Goal: Answer question/provide support: Share knowledge or assist other users

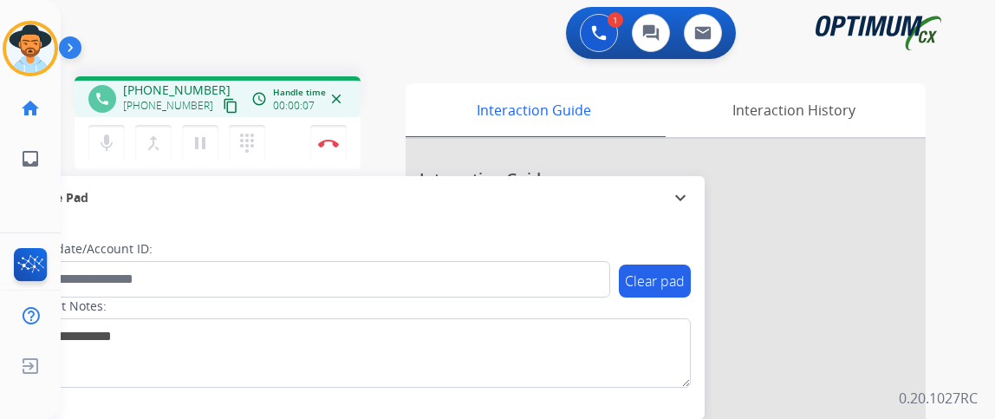
click at [223, 106] on mat-icon "content_copy" at bounding box center [231, 106] width 16 height 16
click at [336, 137] on button "Disconnect" at bounding box center [328, 143] width 36 height 36
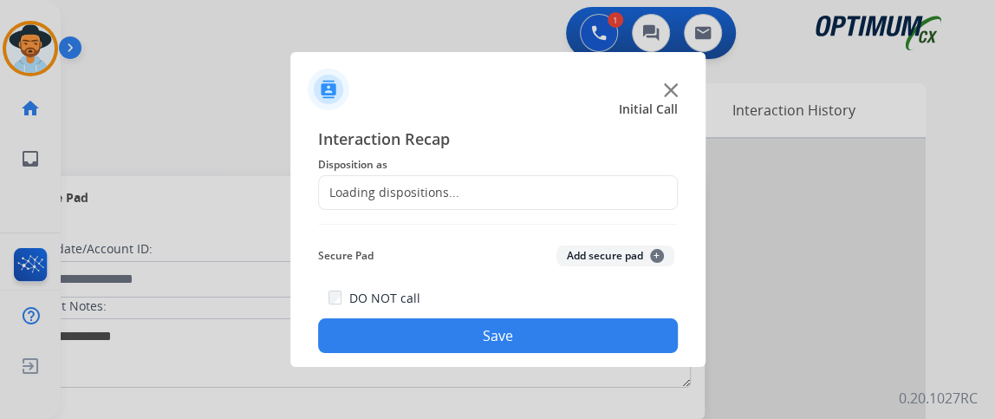
click at [469, 192] on div "Loading dispositions..." at bounding box center [498, 192] width 360 height 35
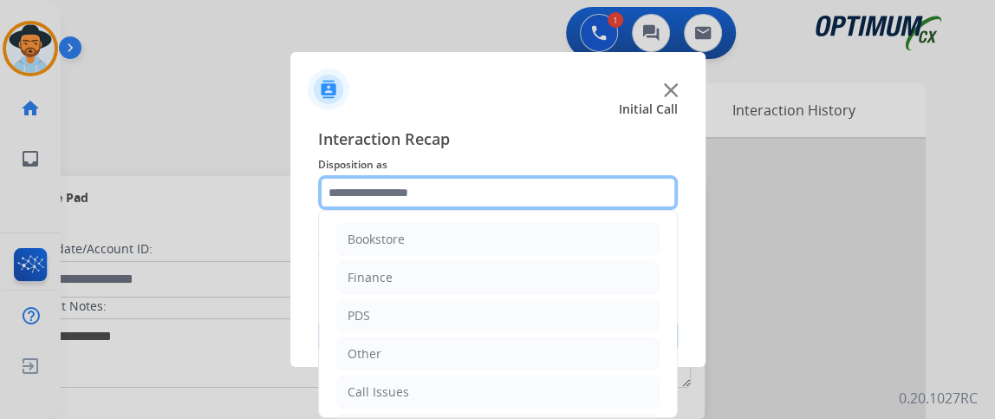
click at [469, 192] on input "text" at bounding box center [498, 192] width 360 height 35
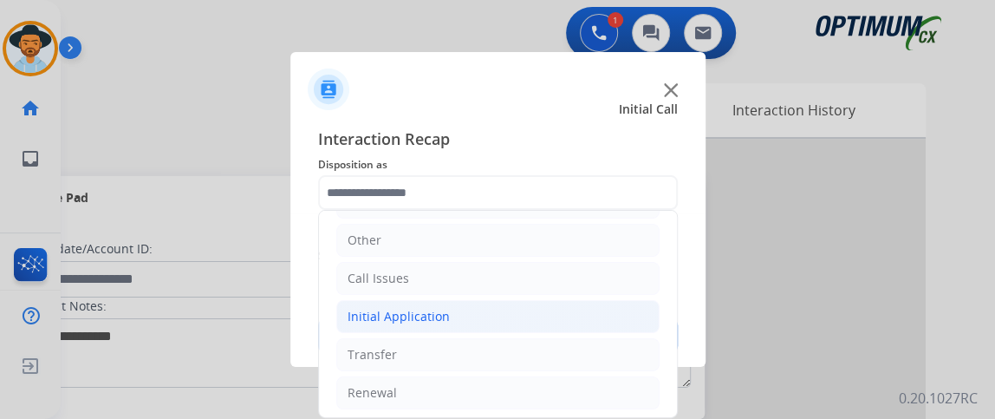
click at [588, 329] on li "Initial Application" at bounding box center [497, 316] width 323 height 33
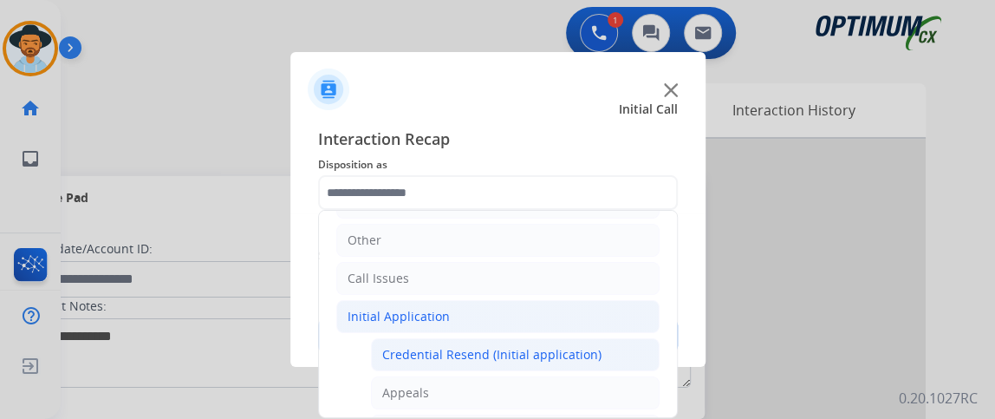
click at [587, 346] on div "Credential Resend (Initial application)" at bounding box center [491, 354] width 219 height 17
type input "**********"
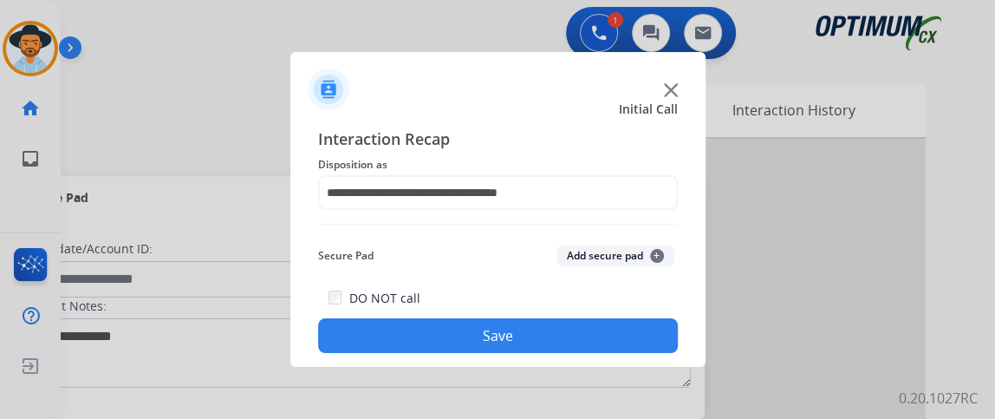
click at [586, 343] on button "Save" at bounding box center [498, 335] width 360 height 35
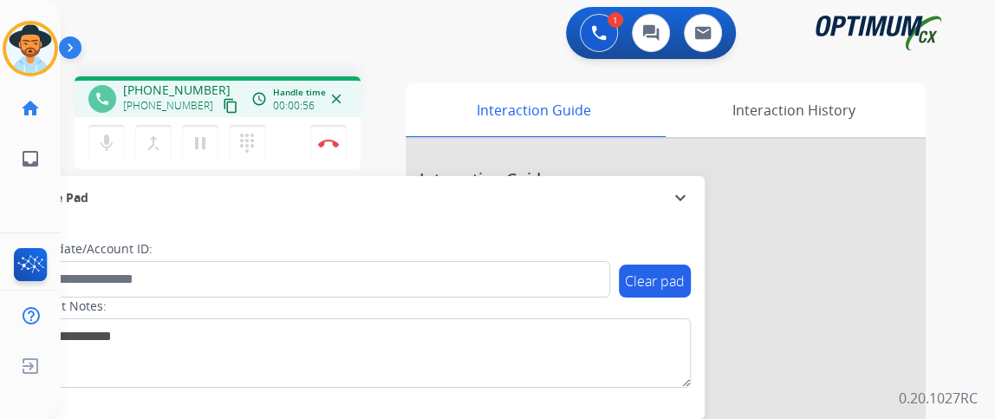
click at [223, 98] on mat-icon "content_copy" at bounding box center [231, 106] width 16 height 16
click at [118, 127] on button "mic Mute" at bounding box center [106, 143] width 36 height 36
click at [114, 140] on mat-icon "mic_off" at bounding box center [106, 143] width 21 height 21
click at [325, 149] on button "Disconnect" at bounding box center [328, 143] width 36 height 36
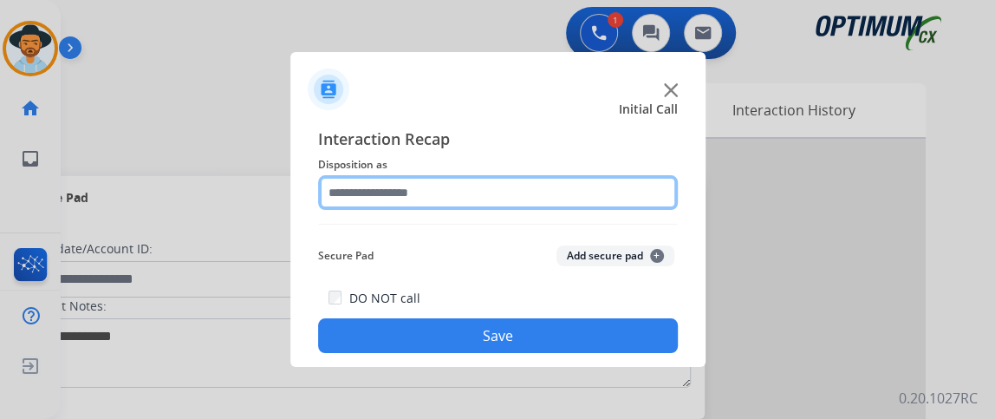
click at [499, 197] on input "text" at bounding box center [498, 192] width 360 height 35
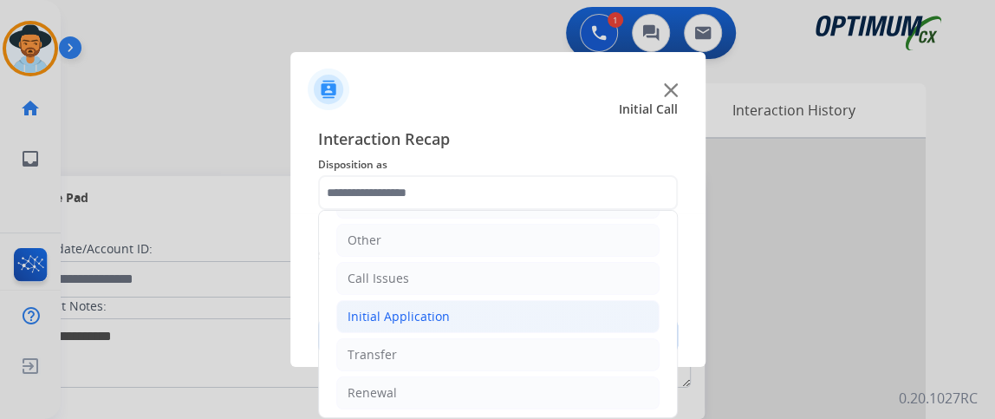
click at [542, 319] on li "Initial Application" at bounding box center [497, 316] width 323 height 33
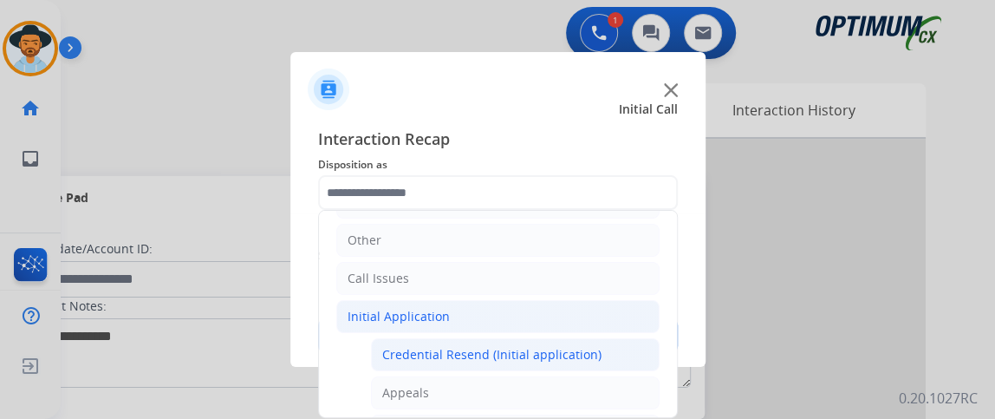
click at [539, 341] on li "Credential Resend (Initial application)" at bounding box center [515, 354] width 289 height 33
type input "**********"
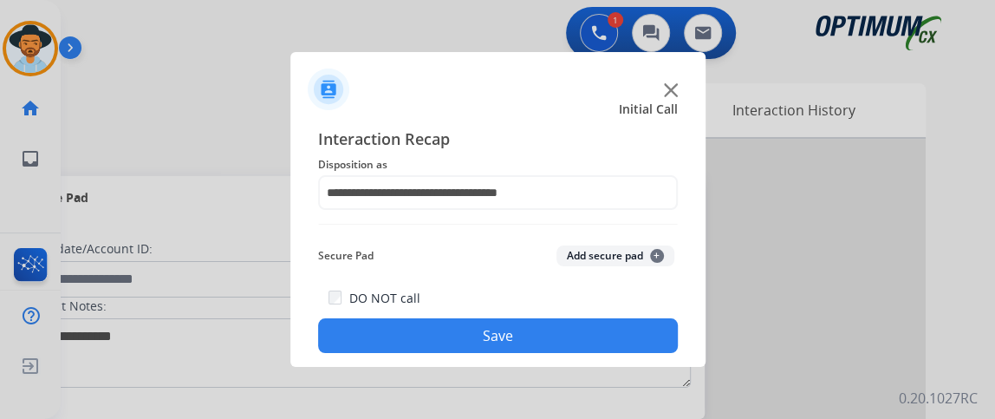
click at [539, 341] on button "Save" at bounding box center [498, 335] width 360 height 35
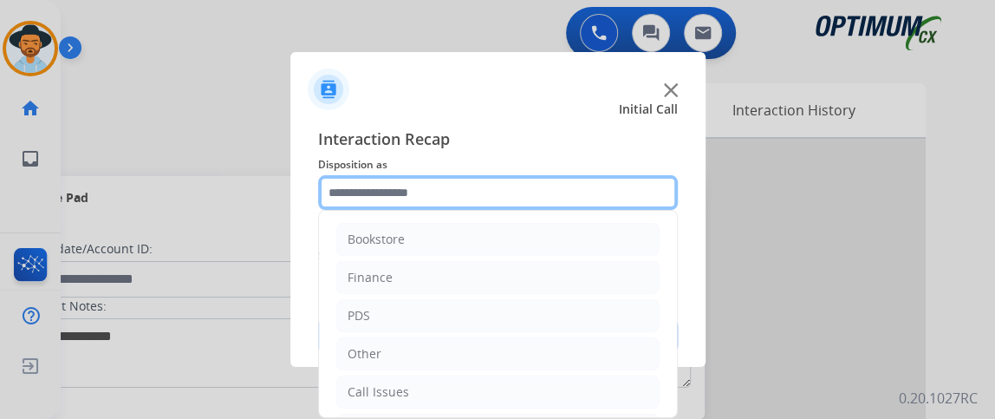
click at [407, 197] on input "text" at bounding box center [498, 192] width 360 height 35
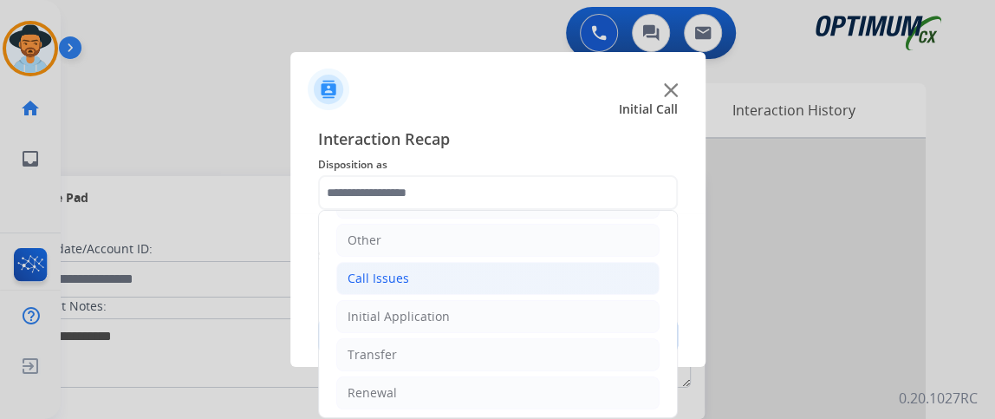
click at [531, 271] on li "Call Issues" at bounding box center [497, 278] width 323 height 33
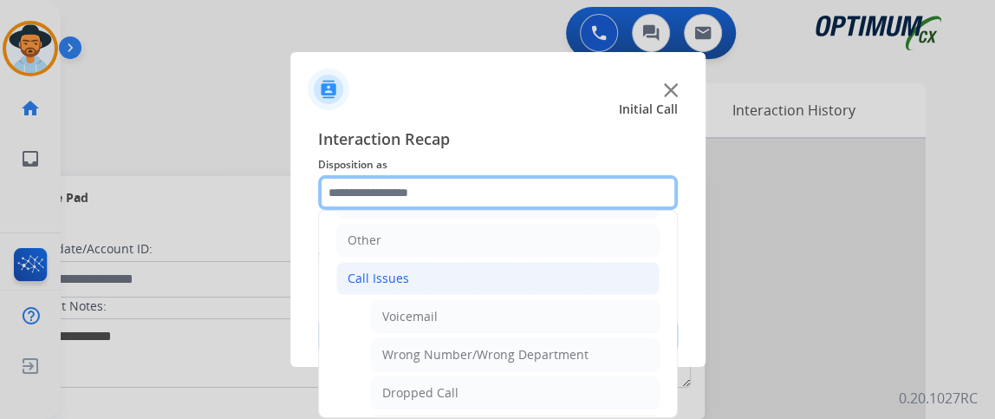
scroll to position [302, 0]
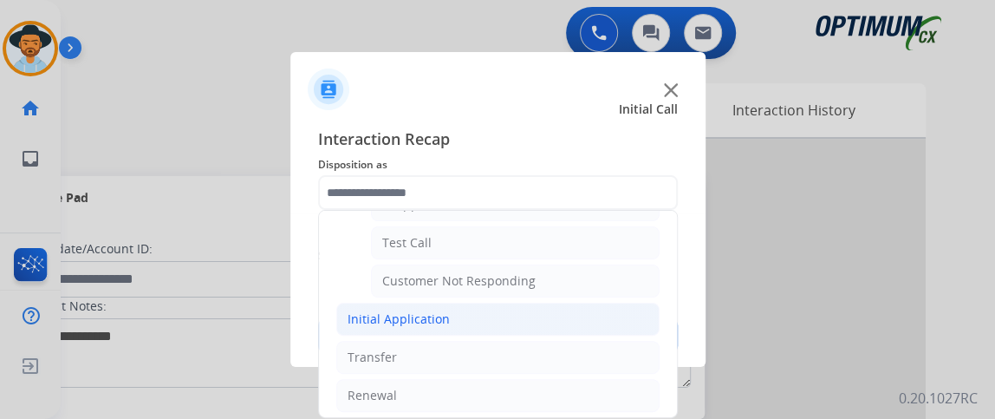
click at [548, 304] on li "Initial Application" at bounding box center [497, 319] width 323 height 33
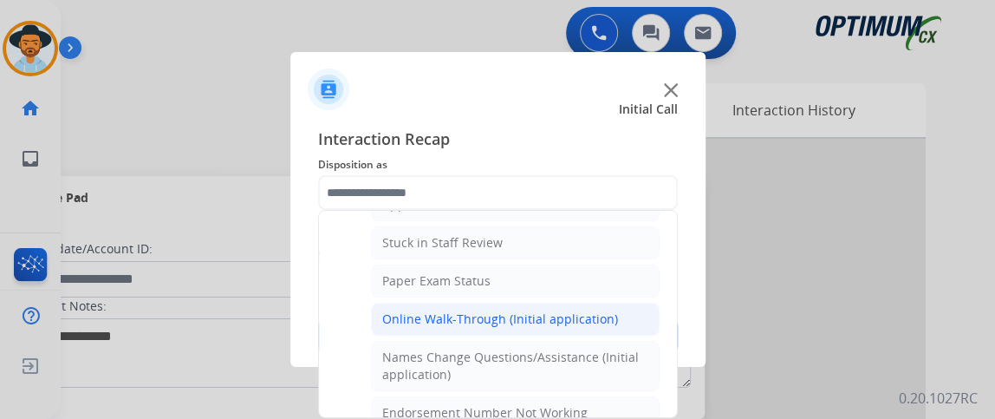
click at [543, 321] on div "Online Walk-Through (Initial application)" at bounding box center [500, 318] width 236 height 17
type input "**********"
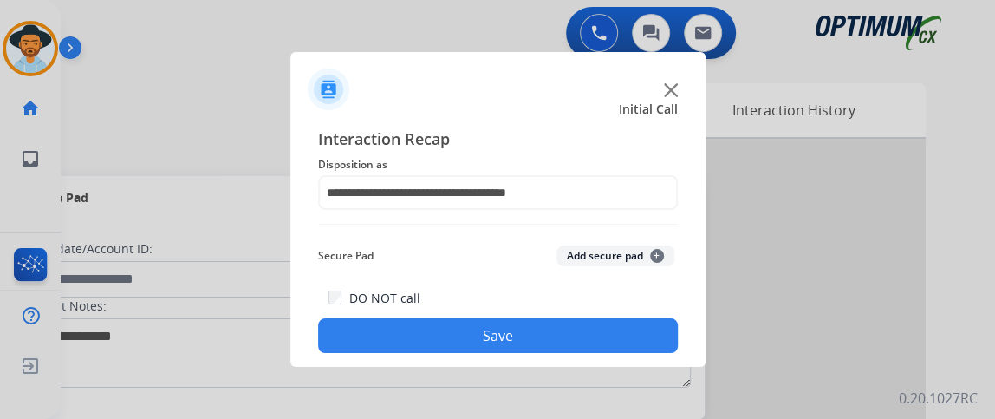
click at [543, 322] on button "Save" at bounding box center [498, 335] width 360 height 35
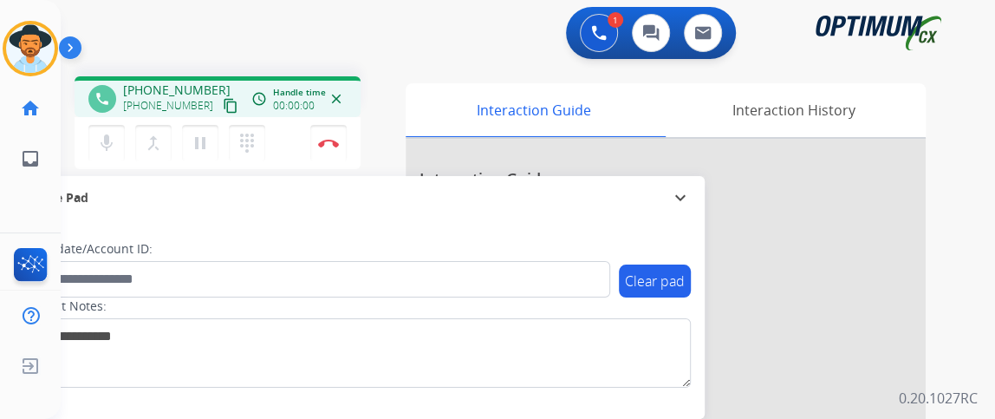
click at [223, 98] on mat-icon "content_copy" at bounding box center [231, 106] width 16 height 16
click at [114, 147] on mat-icon "mic" at bounding box center [106, 143] width 21 height 21
click at [102, 142] on mat-icon "mic_off" at bounding box center [106, 143] width 21 height 21
click at [101, 145] on mat-icon "mic" at bounding box center [106, 143] width 21 height 21
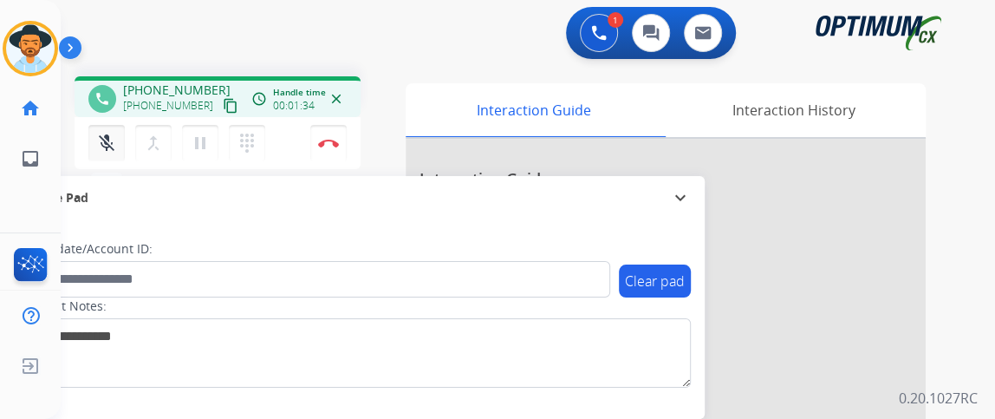
click at [115, 134] on mat-icon "mic_off" at bounding box center [106, 143] width 21 height 21
click at [101, 160] on button "mic Mute" at bounding box center [106, 143] width 36 height 36
click at [113, 145] on mat-icon "mic_off" at bounding box center [106, 143] width 21 height 21
click at [335, 153] on button "Disconnect" at bounding box center [328, 143] width 36 height 36
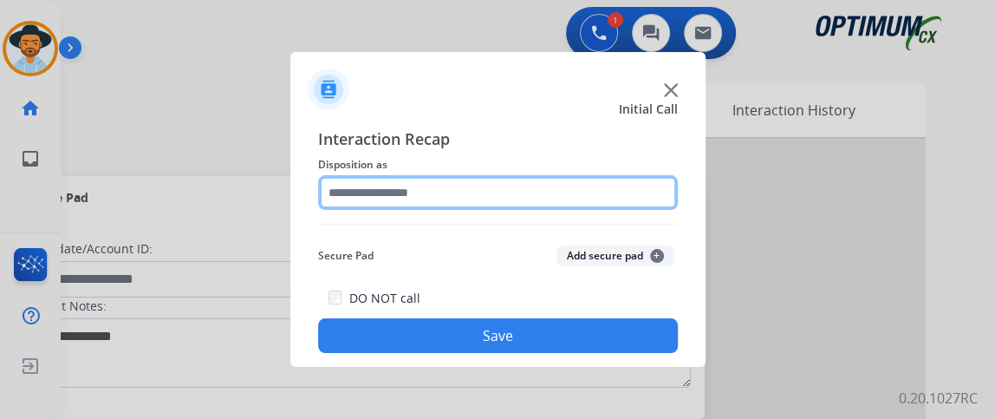
click at [510, 197] on input "text" at bounding box center [498, 192] width 360 height 35
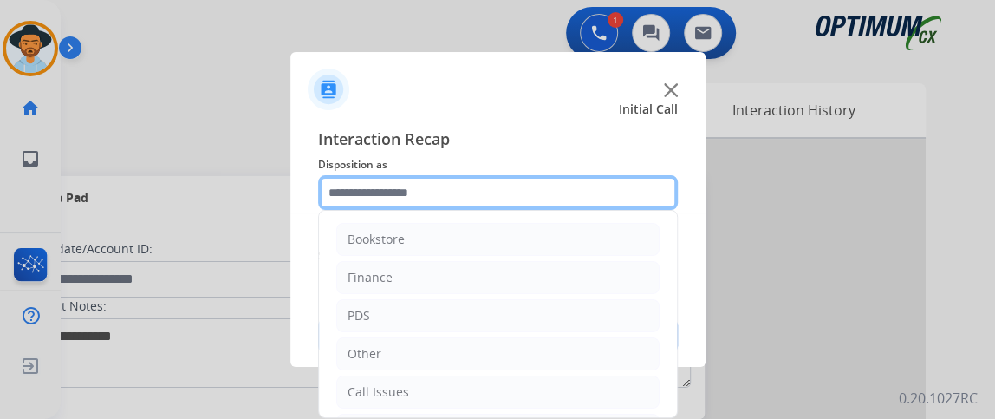
scroll to position [114, 0]
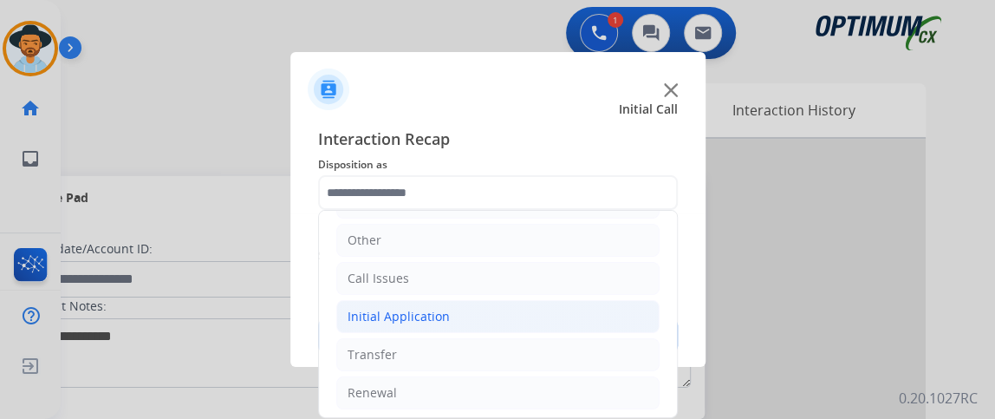
click at [534, 320] on li "Initial Application" at bounding box center [497, 316] width 323 height 33
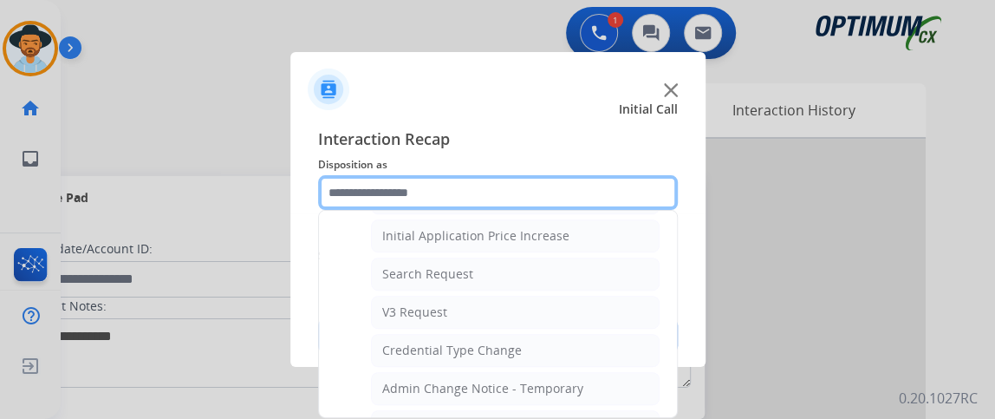
scroll to position [874, 0]
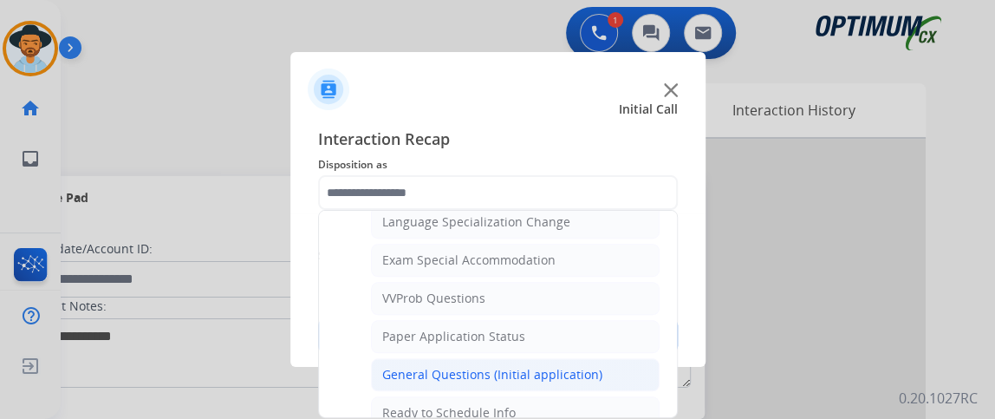
click at [634, 368] on li "General Questions (Initial application)" at bounding box center [515, 374] width 289 height 33
type input "**********"
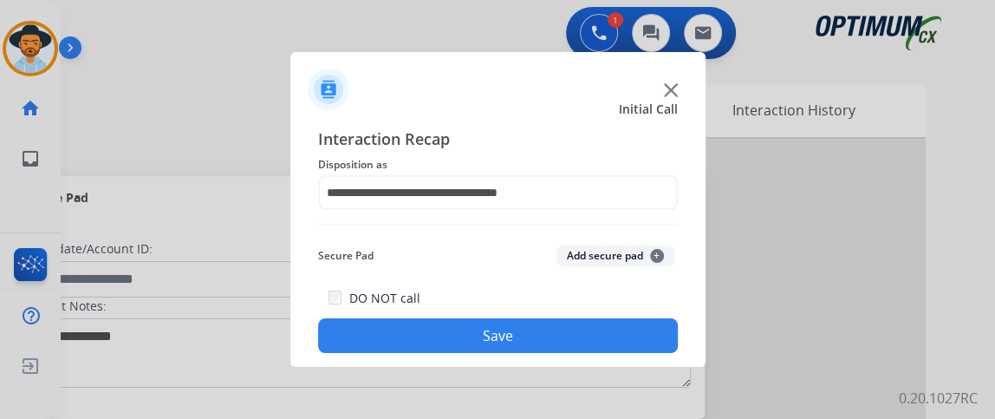
click at [621, 346] on button "Save" at bounding box center [498, 335] width 360 height 35
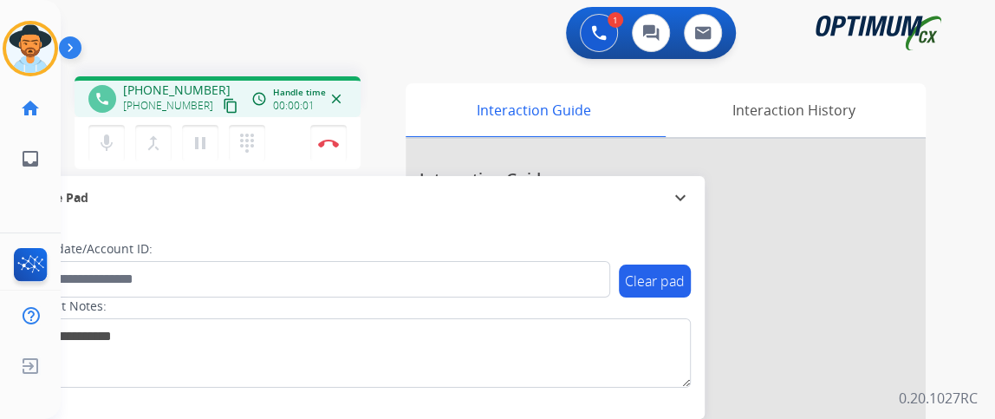
click at [223, 107] on mat-icon "content_copy" at bounding box center [231, 106] width 16 height 16
click at [113, 146] on mat-icon "mic" at bounding box center [106, 143] width 21 height 21
click at [109, 150] on mat-icon "mic_off" at bounding box center [106, 143] width 21 height 21
click at [113, 139] on mat-icon "mic" at bounding box center [106, 143] width 21 height 21
click at [113, 140] on mat-icon "mic_off" at bounding box center [106, 143] width 21 height 21
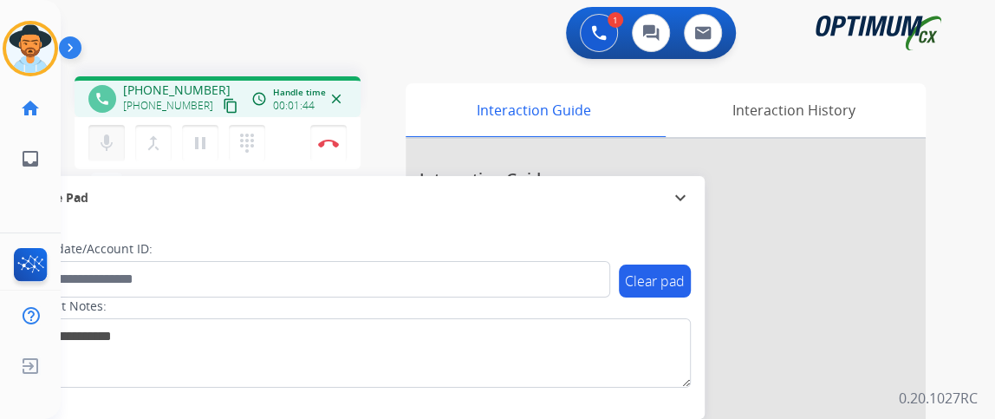
click at [107, 146] on mat-icon "mic" at bounding box center [106, 143] width 21 height 21
click at [101, 142] on mat-icon "mic_off" at bounding box center [106, 143] width 21 height 21
click at [107, 140] on mat-icon "mic" at bounding box center [106, 143] width 21 height 21
click at [109, 138] on mat-icon "mic_off" at bounding box center [106, 143] width 21 height 21
click at [326, 147] on button "Disconnect" at bounding box center [328, 143] width 36 height 36
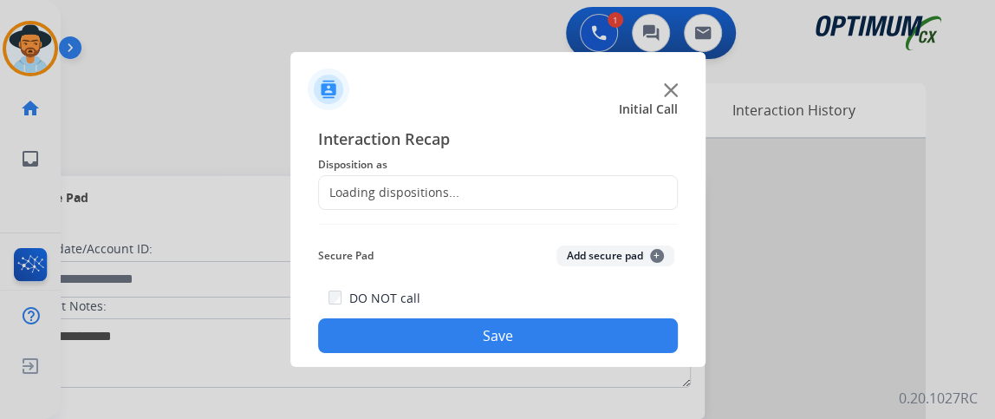
click at [437, 200] on div "Loading dispositions..." at bounding box center [389, 192] width 140 height 17
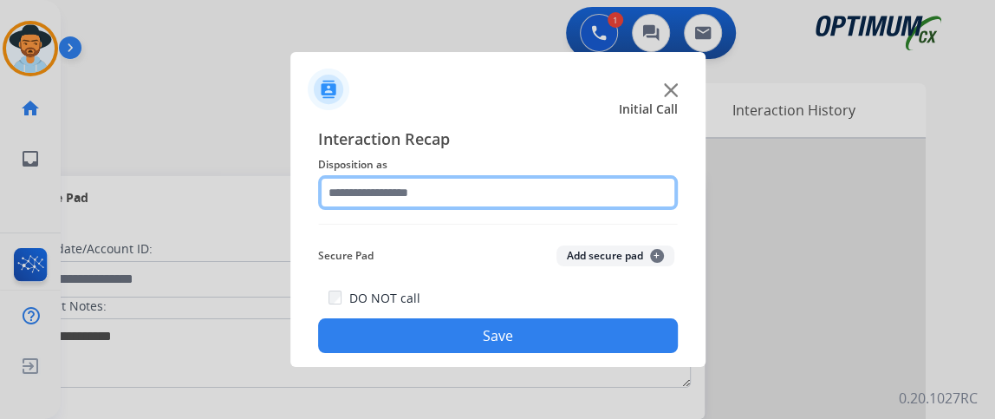
click at [437, 200] on input "text" at bounding box center [498, 192] width 360 height 35
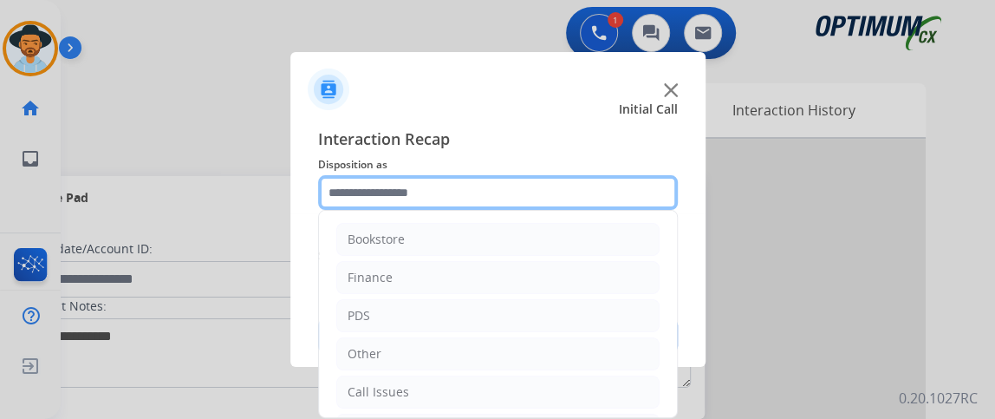
scroll to position [114, 0]
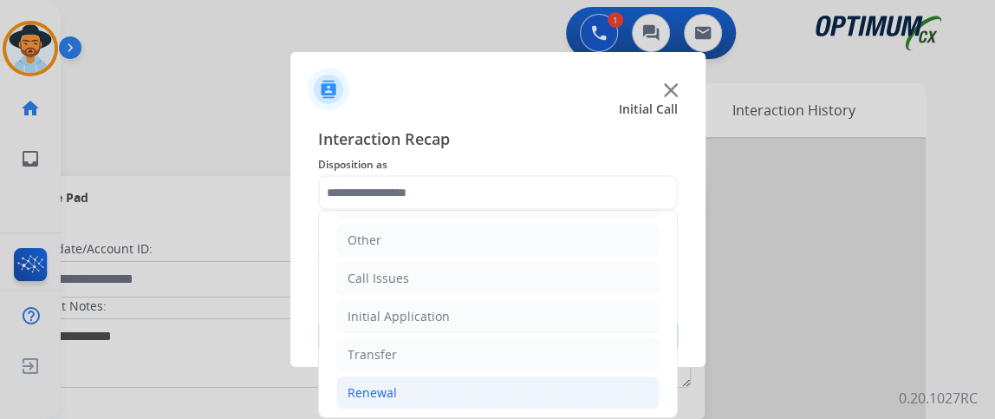
click at [581, 383] on li "Renewal" at bounding box center [497, 392] width 323 height 33
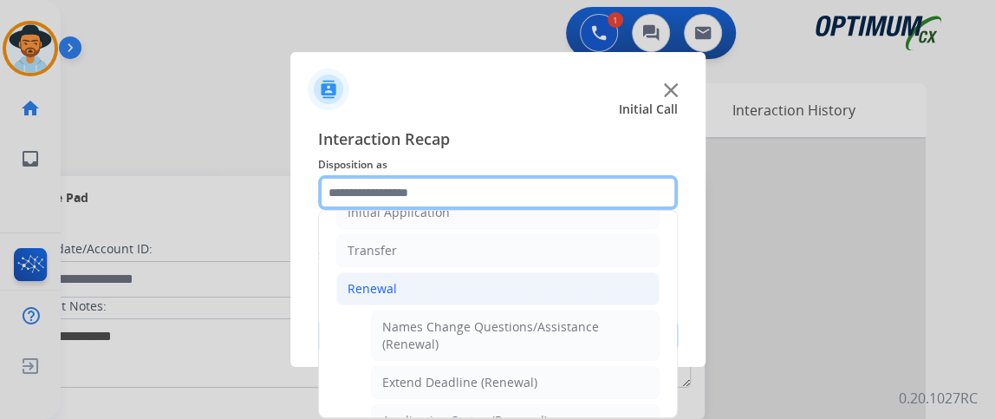
scroll to position [260, 0]
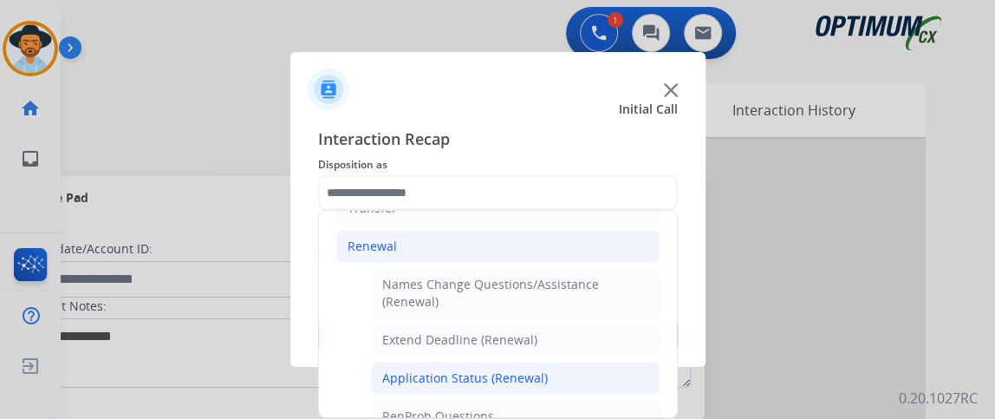
click at [611, 365] on li "Application Status (Renewal)" at bounding box center [515, 377] width 289 height 33
type input "**********"
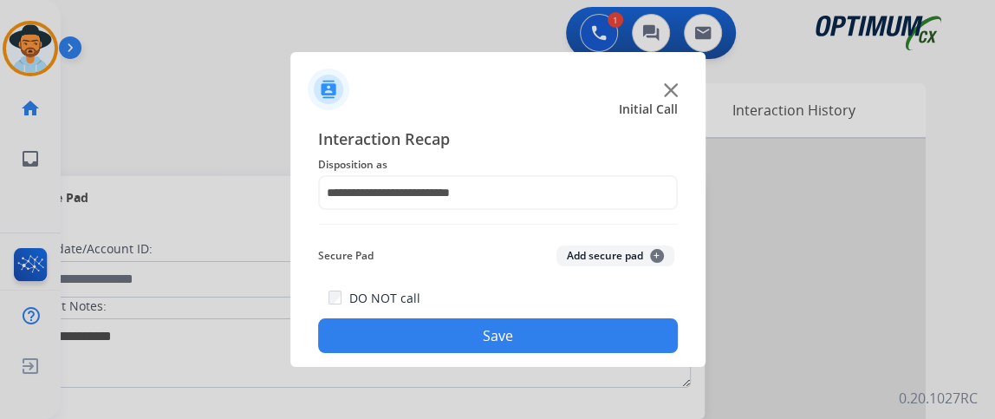
click at [584, 336] on button "Save" at bounding box center [498, 335] width 360 height 35
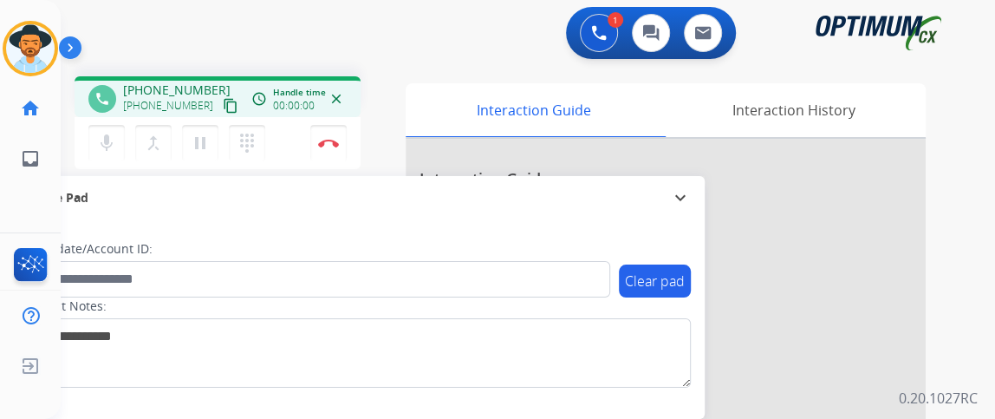
click at [220, 107] on button "content_copy" at bounding box center [230, 105] width 21 height 21
click at [114, 138] on mat-icon "mic" at bounding box center [106, 143] width 21 height 21
click at [114, 138] on mat-icon "mic_off" at bounding box center [106, 143] width 21 height 21
click at [119, 136] on button "mic Mute" at bounding box center [106, 143] width 36 height 36
click at [109, 145] on mat-icon "mic_off" at bounding box center [106, 143] width 21 height 21
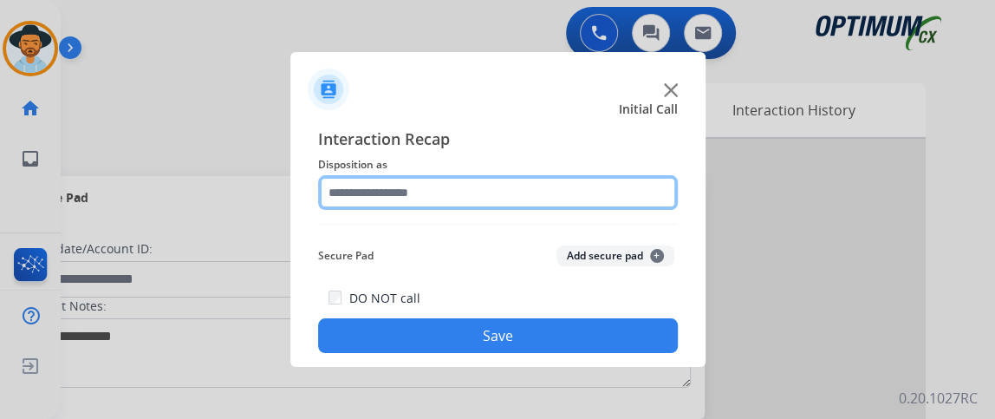
click at [481, 197] on input "text" at bounding box center [498, 192] width 360 height 35
click at [480, 197] on input "text" at bounding box center [498, 192] width 360 height 35
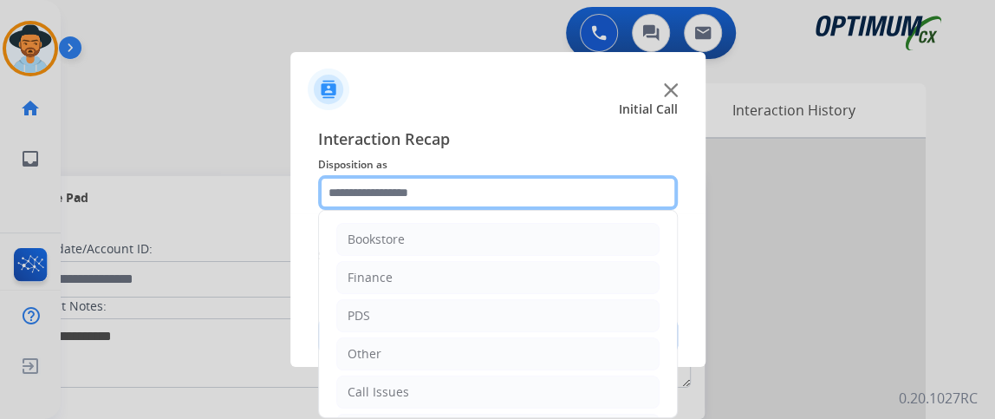
scroll to position [114, 0]
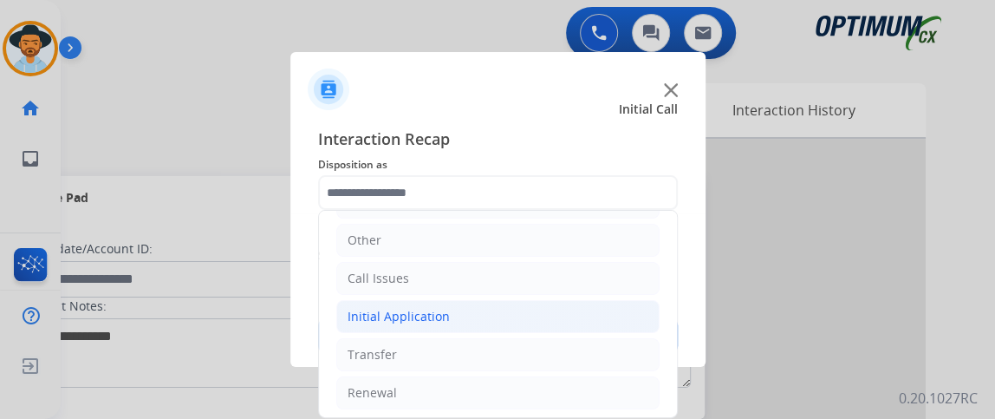
click at [485, 312] on li "Initial Application" at bounding box center [497, 316] width 323 height 33
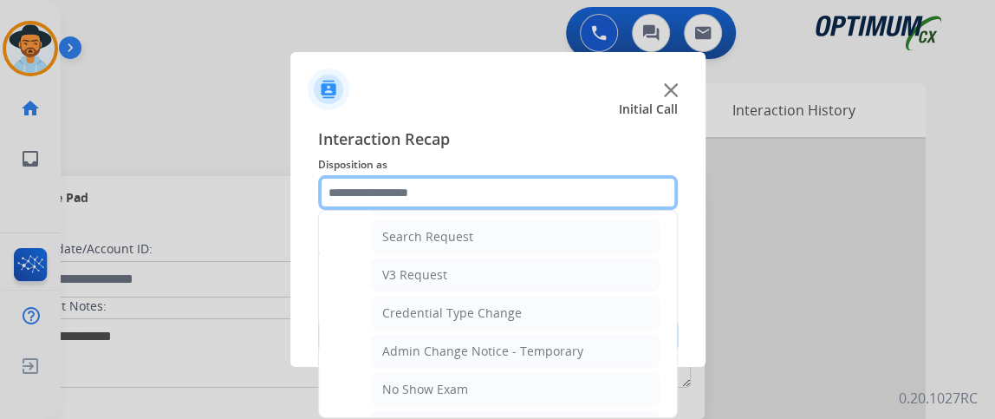
scroll to position [850, 0]
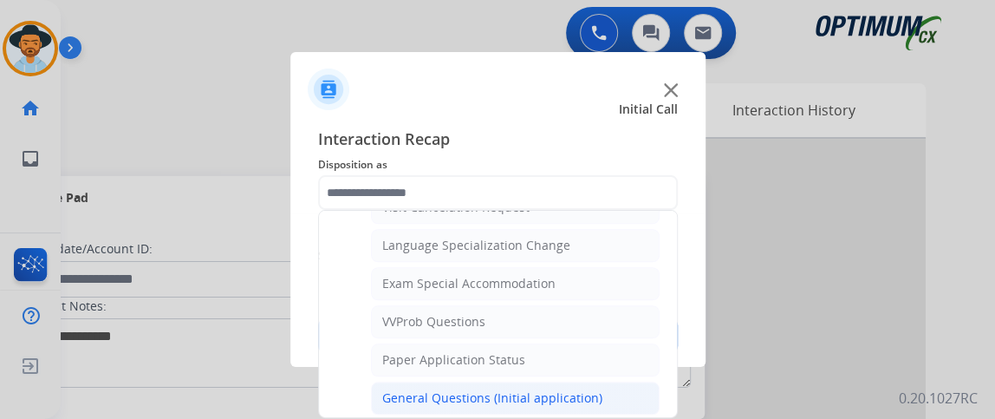
click at [643, 390] on li "General Questions (Initial application)" at bounding box center [515, 397] width 289 height 33
type input "**********"
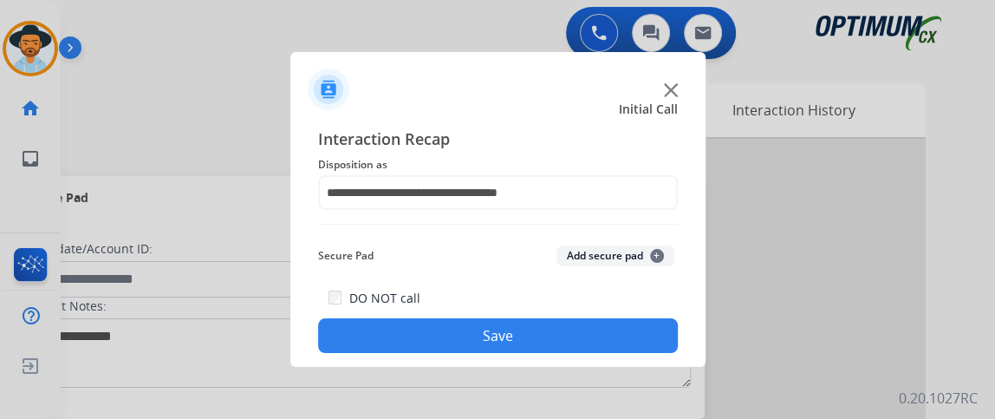
click at [609, 333] on button "Save" at bounding box center [498, 335] width 360 height 35
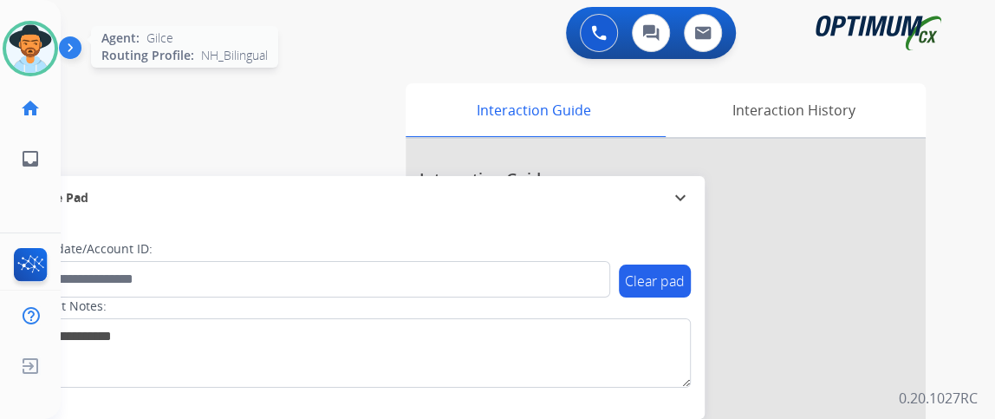
click at [55, 43] on div at bounding box center [30, 48] width 55 height 55
